Goal: Task Accomplishment & Management: Manage account settings

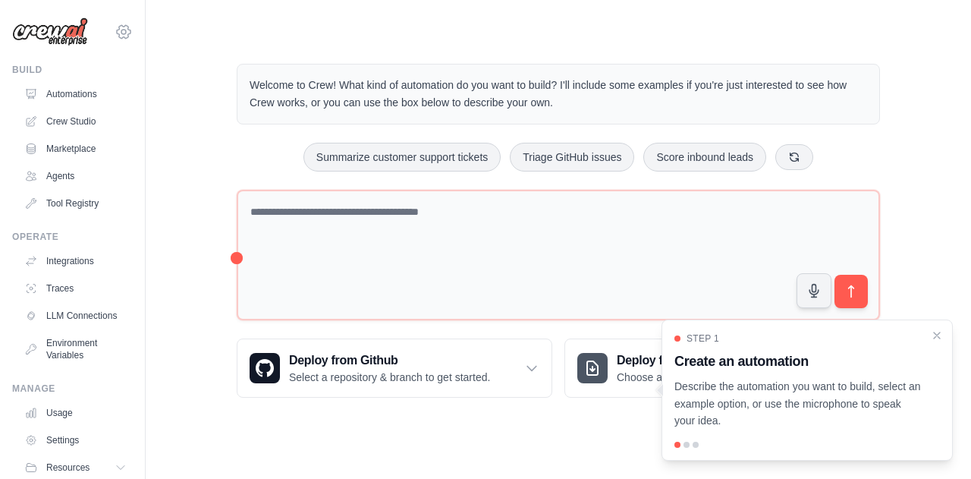
click at [115, 28] on icon at bounding box center [124, 32] width 18 height 18
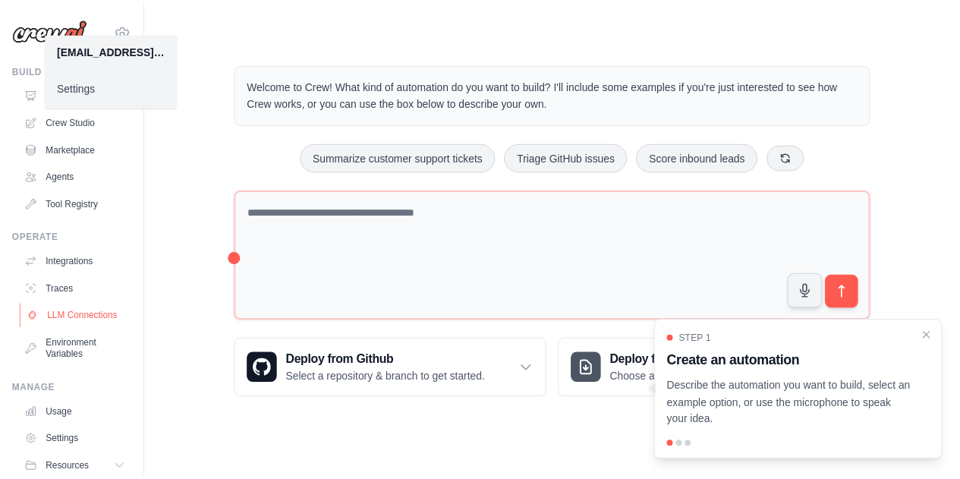
scroll to position [65, 0]
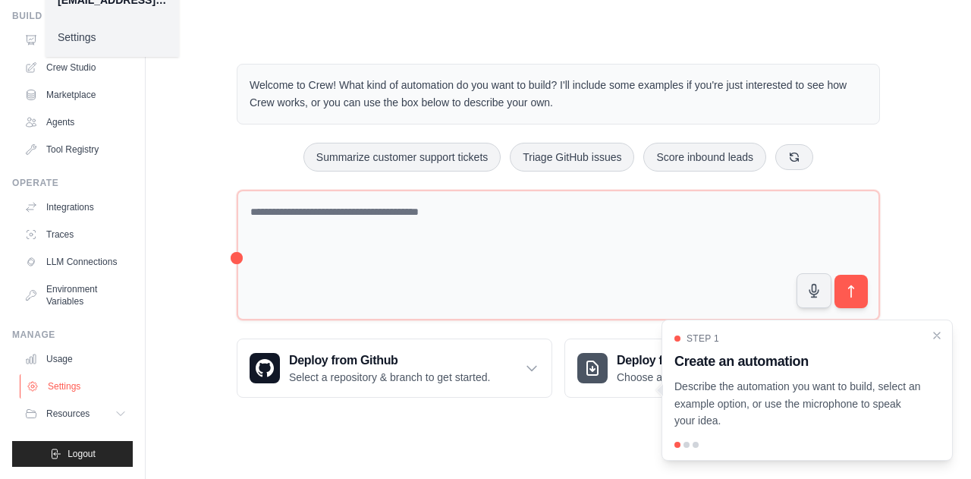
click at [70, 387] on link "Settings" at bounding box center [77, 386] width 115 height 24
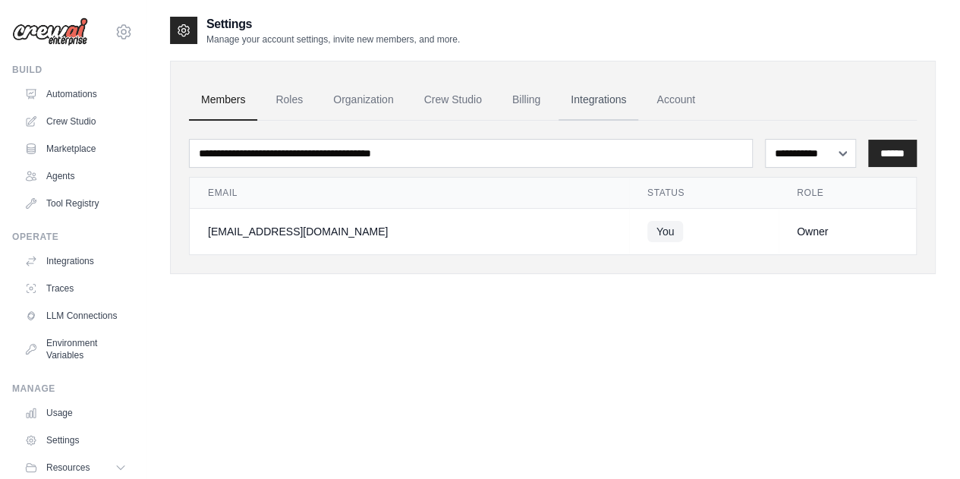
click at [616, 97] on link "Integrations" at bounding box center [599, 100] width 80 height 41
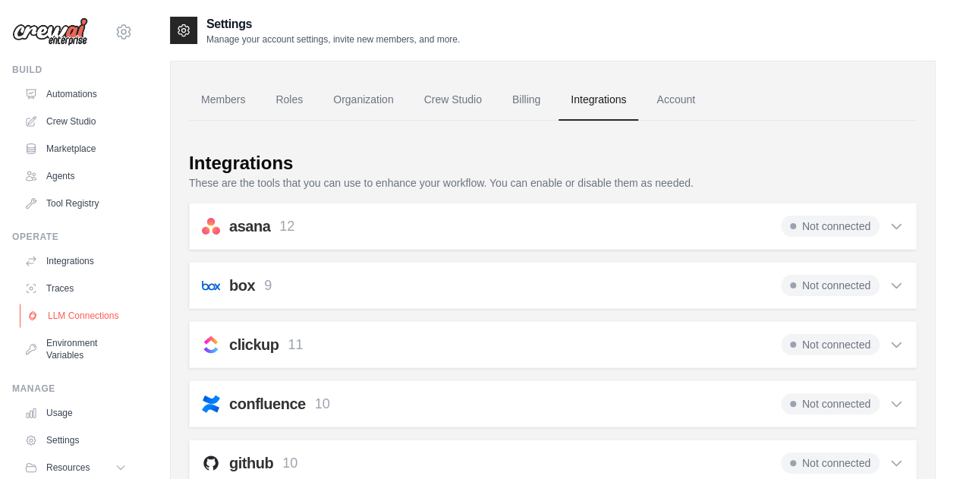
click at [79, 320] on link "LLM Connections" at bounding box center [77, 316] width 115 height 24
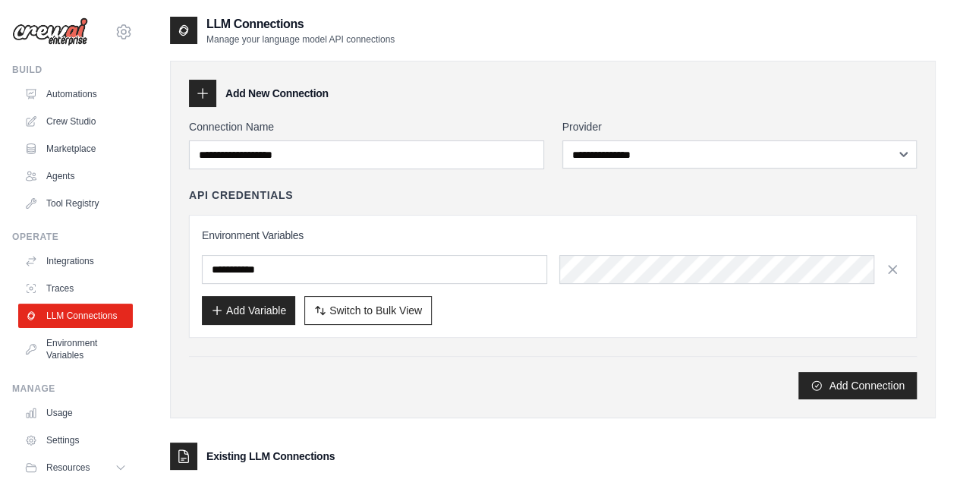
scroll to position [111, 0]
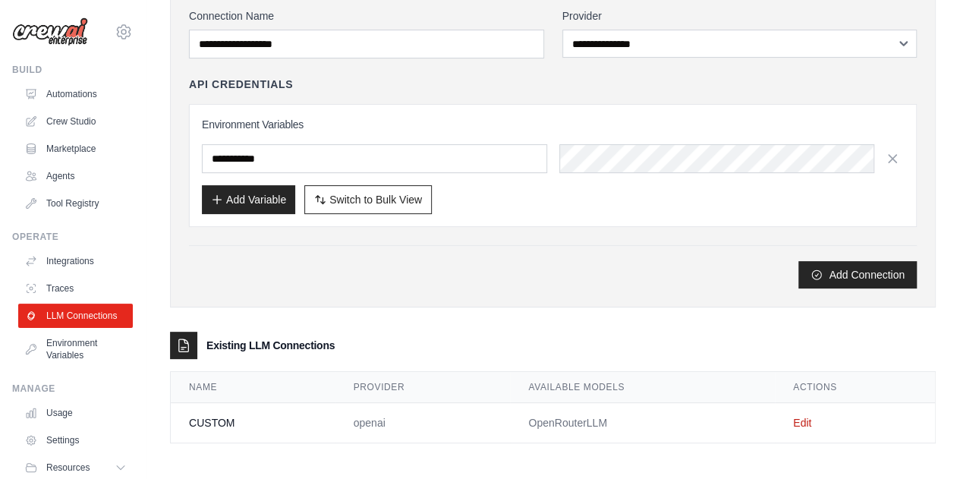
click at [588, 429] on td "OpenRouterLLM" at bounding box center [642, 423] width 265 height 40
click at [803, 411] on td "Edit" at bounding box center [855, 423] width 160 height 40
click at [804, 419] on link "Edit" at bounding box center [802, 423] width 18 height 12
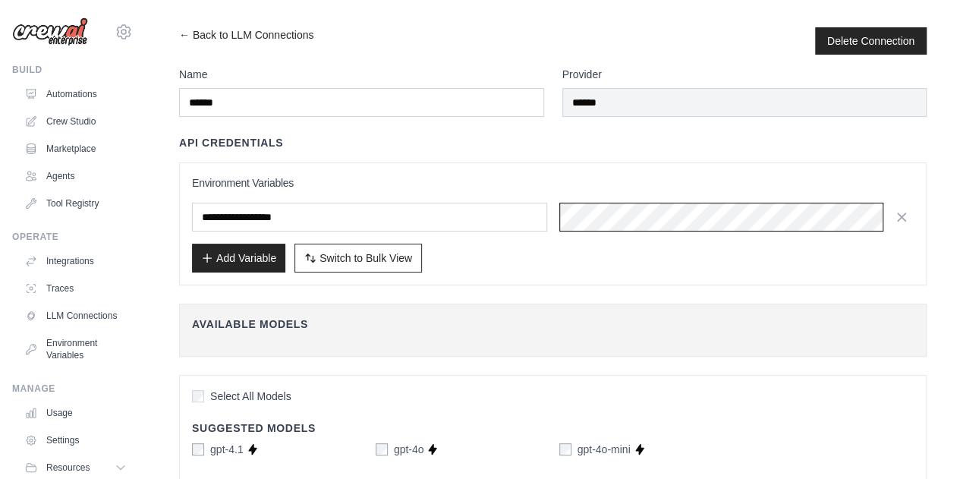
scroll to position [0, 121]
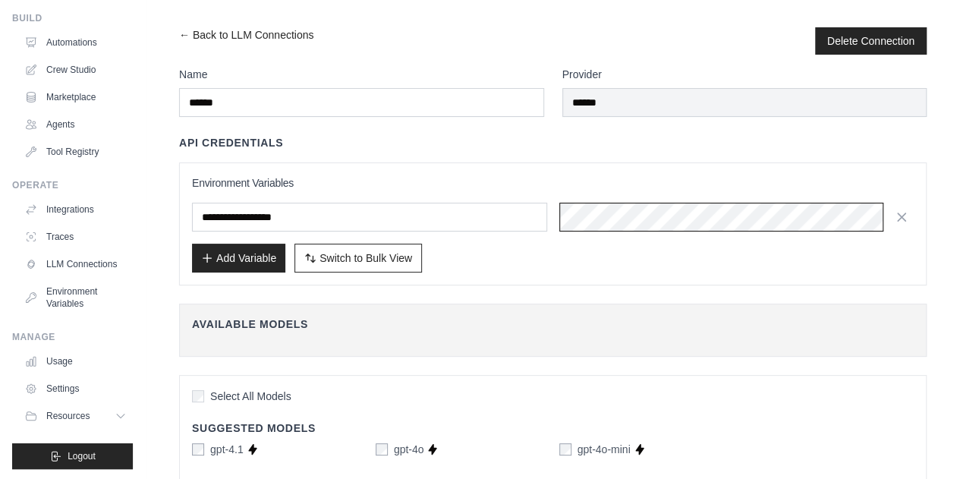
scroll to position [65, 0]
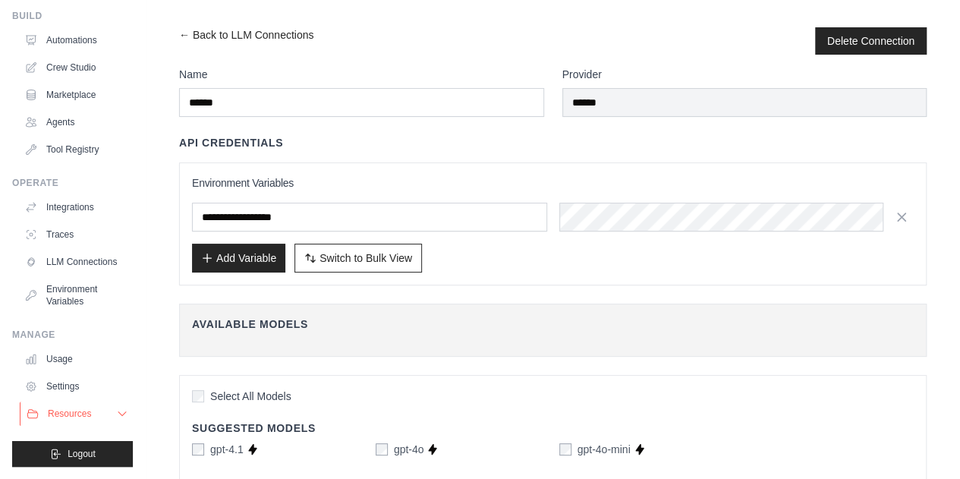
click at [89, 416] on span "Resources" at bounding box center [69, 414] width 43 height 12
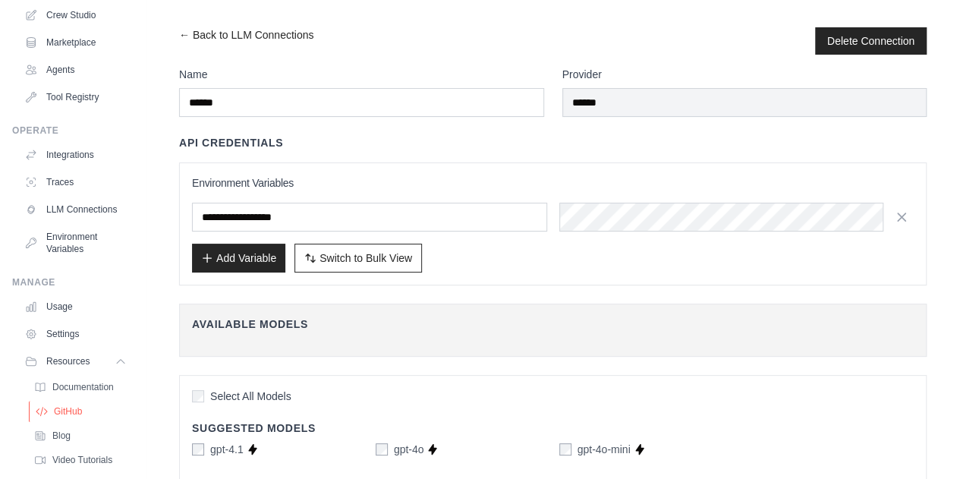
scroll to position [162, 0]
